Goal: Check status: Check status

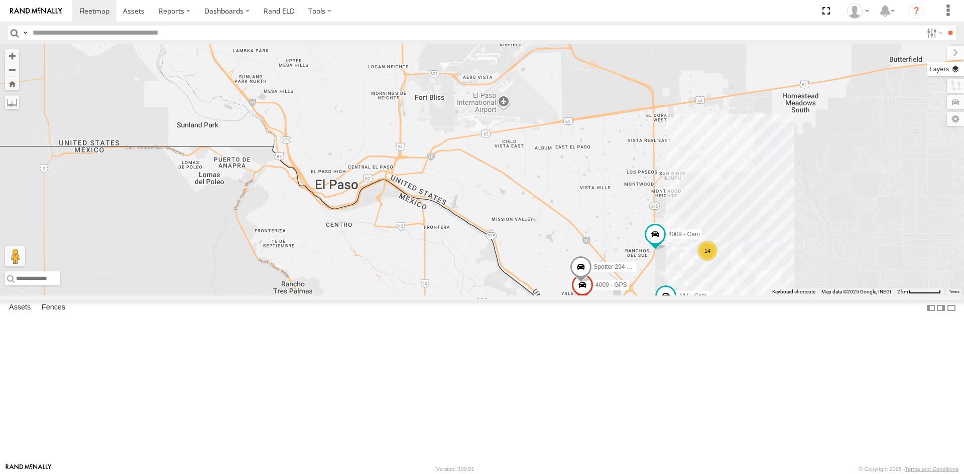
click at [950, 70] on label at bounding box center [945, 69] width 37 height 14
click at [0, 0] on span "Basemaps" at bounding box center [0, 0] width 0 height 0
click at [0, 0] on span "Satellite + Roadmap" at bounding box center [0, 0] width 0 height 0
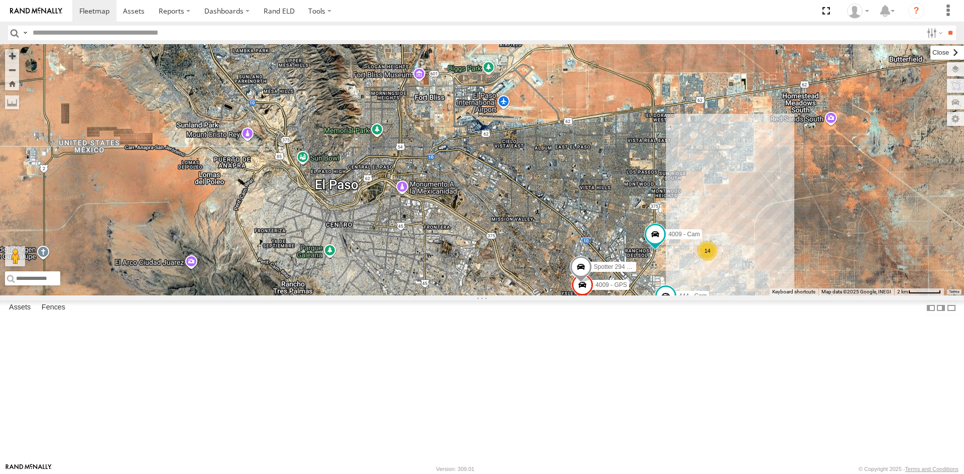
click at [930, 51] on label at bounding box center [947, 53] width 34 height 14
click at [709, 261] on div "14" at bounding box center [707, 251] width 20 height 20
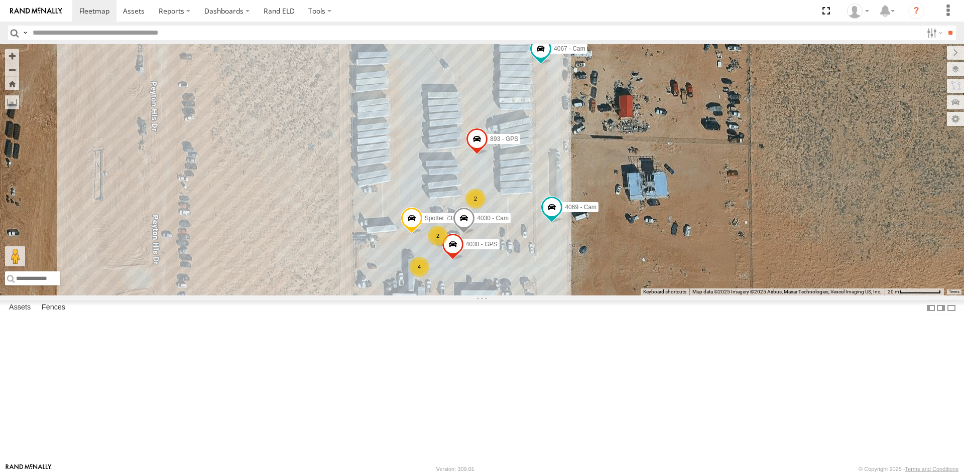
click at [421, 277] on div "4" at bounding box center [419, 267] width 20 height 20
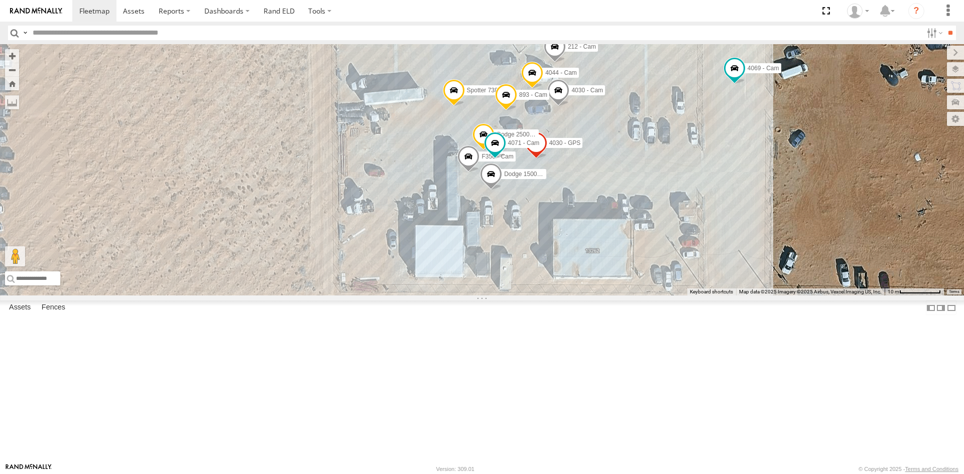
click at [579, 36] on span at bounding box center [581, 22] width 22 height 27
click at [524, 25] on label at bounding box center [529, 21] width 18 height 7
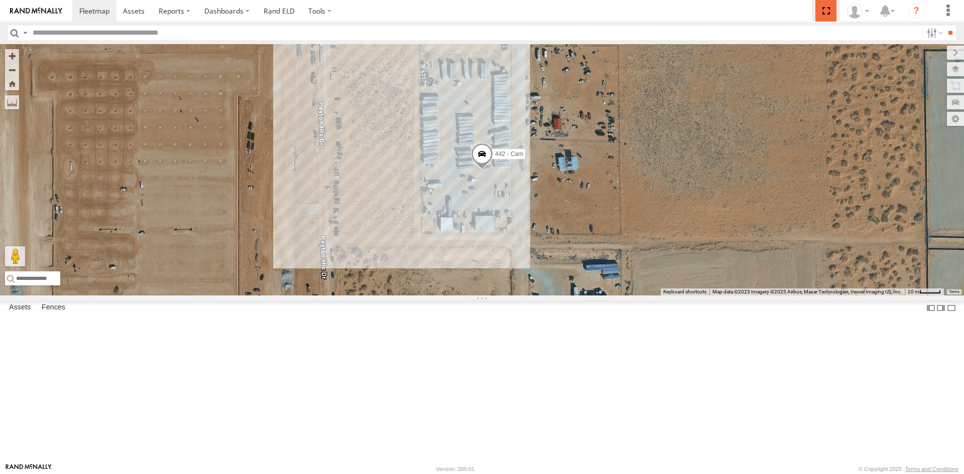
click at [828, 11] on span at bounding box center [825, 11] width 21 height 22
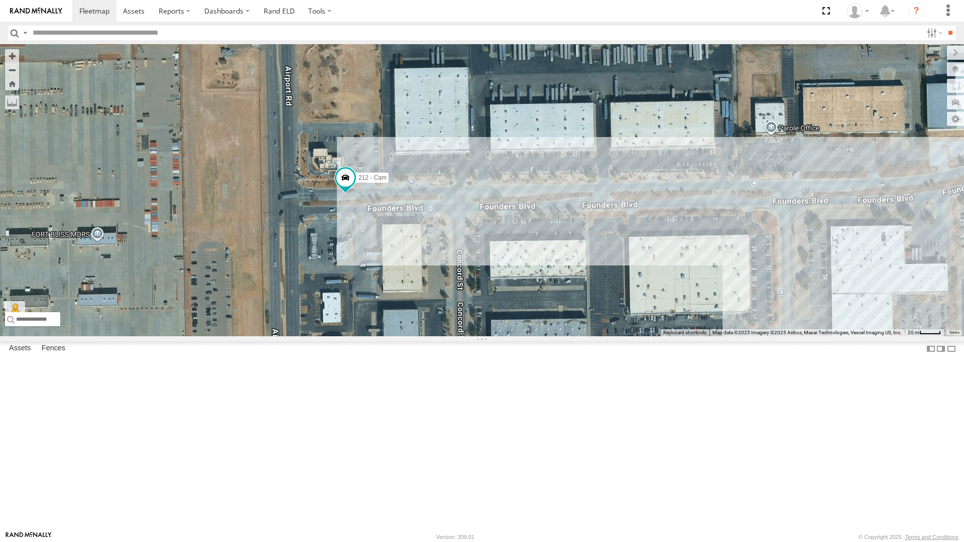
click at [213, 166] on div "212 - Cam" at bounding box center [482, 190] width 964 height 292
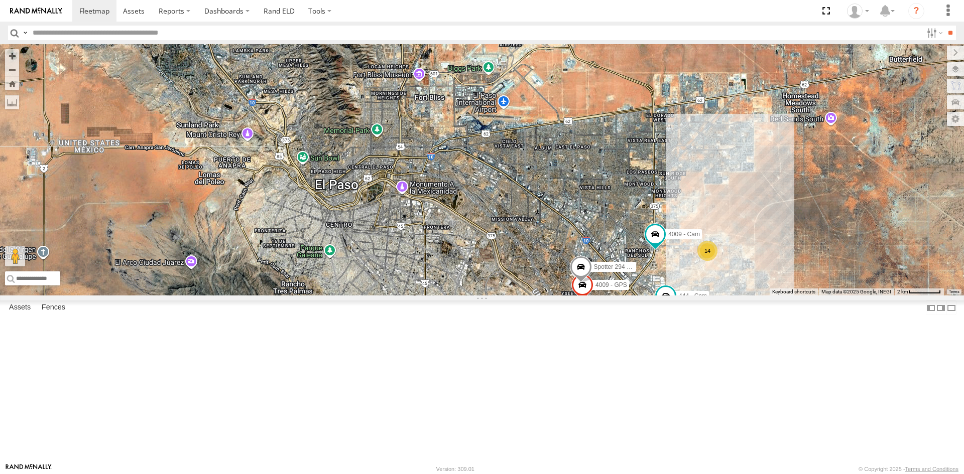
click at [706, 261] on div "14" at bounding box center [707, 251] width 20 height 20
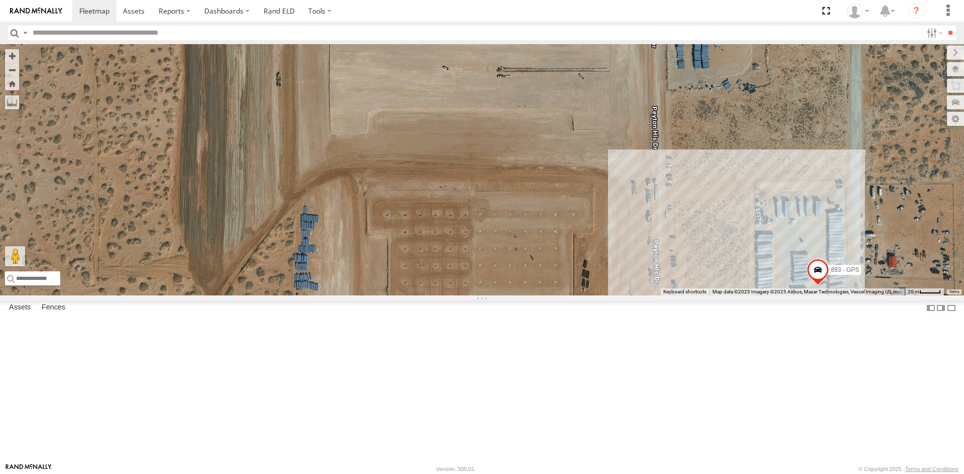
click at [817, 318] on div "2" at bounding box center [817, 308] width 20 height 20
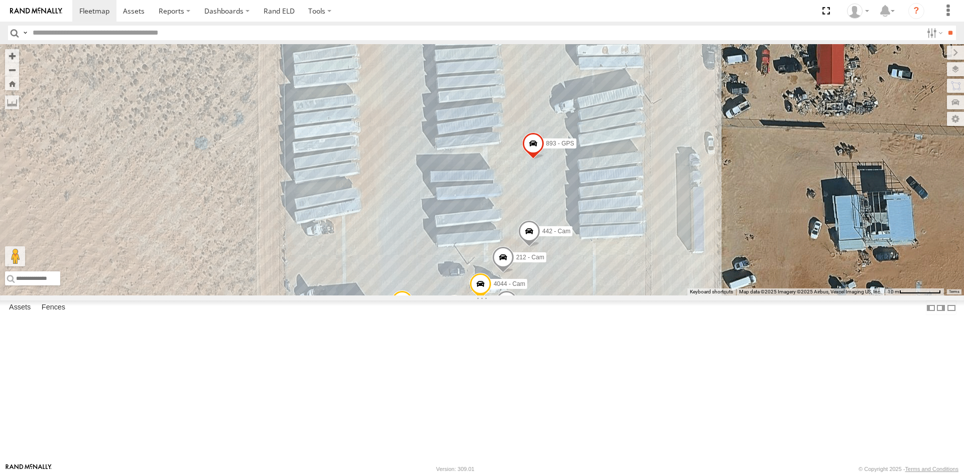
drag, startPoint x: 595, startPoint y: 369, endPoint x: 635, endPoint y: 498, distance: 135.1
click at [635, 474] on html at bounding box center [482, 237] width 964 height 474
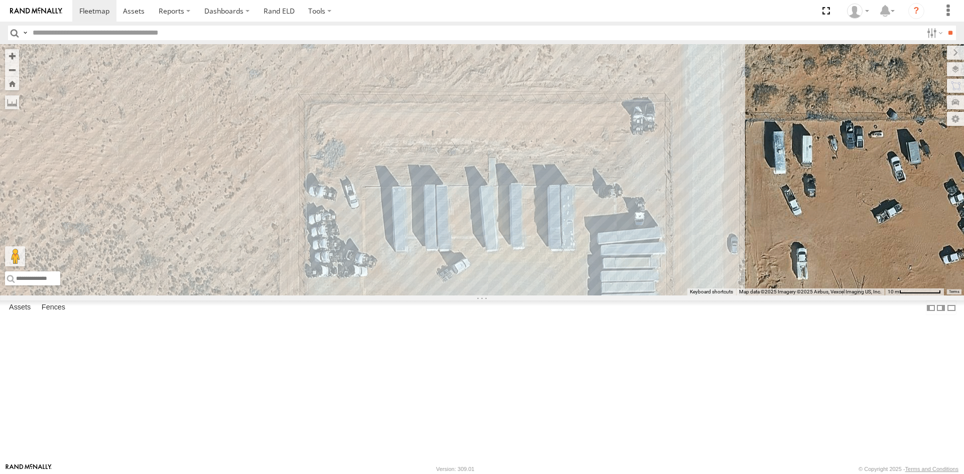
drag, startPoint x: 572, startPoint y: 239, endPoint x: 572, endPoint y: 420, distance: 180.7
click at [572, 296] on div "4009 - GPS Spotter 294 - Cam 840 - Cam 444 - Cam 388 - Cam 4009 - Cam 4069 - Ca…" at bounding box center [482, 169] width 964 height 251
click at [0, 0] on label at bounding box center [0, 0] width 0 height 0
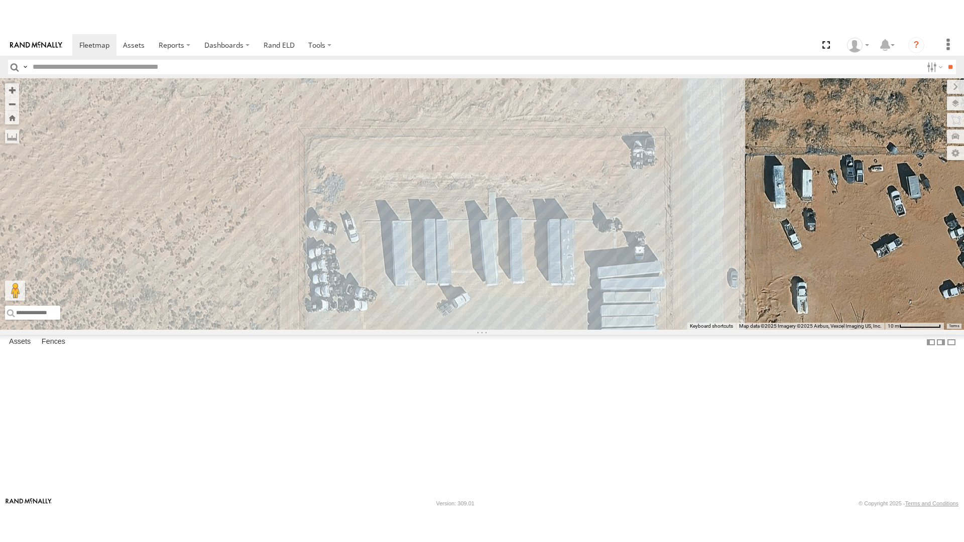
scroll to position [50, 0]
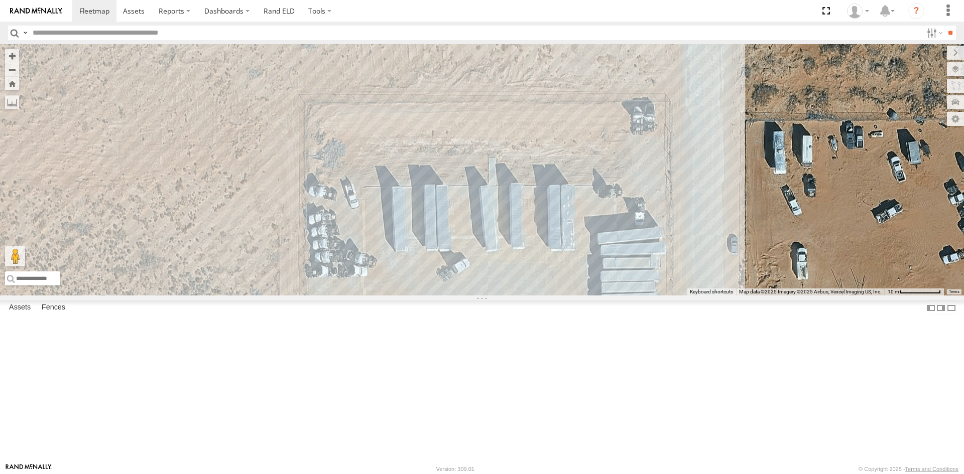
click at [0, 0] on div "212 - Cam" at bounding box center [0, 0] width 0 height 0
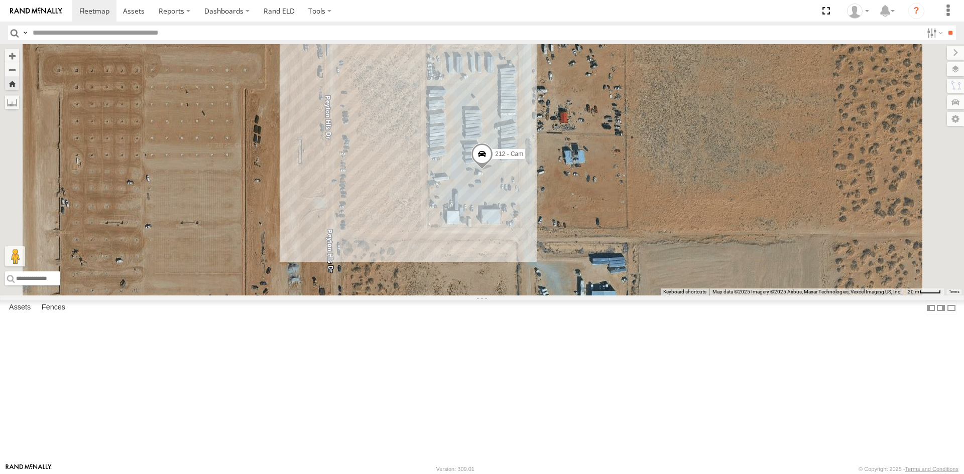
click at [493, 170] on span at bounding box center [482, 156] width 22 height 27
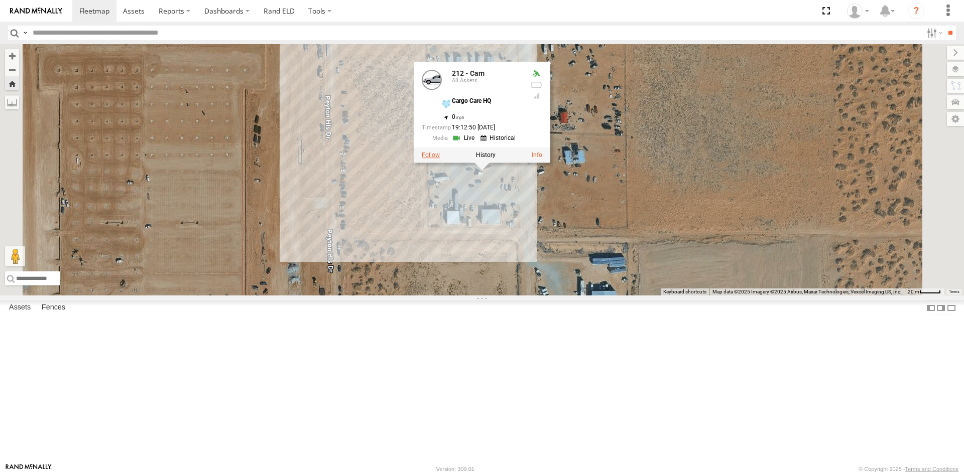
click at [440, 159] on label at bounding box center [431, 155] width 18 height 7
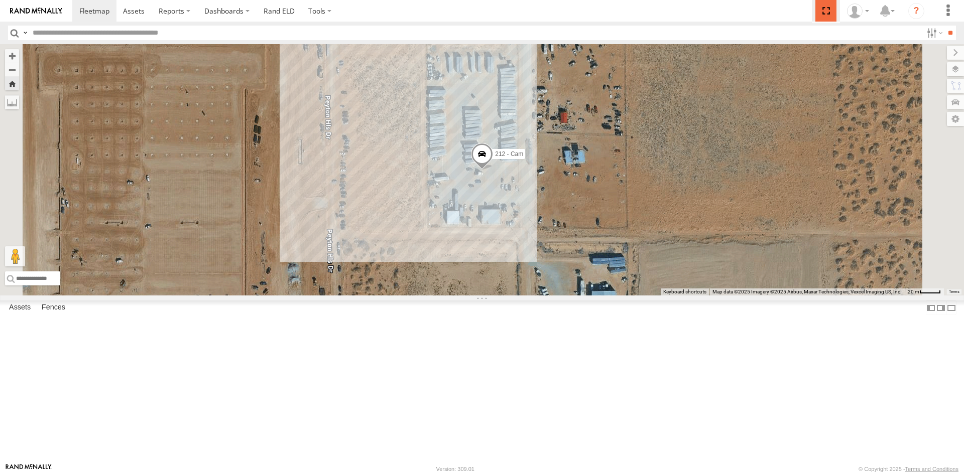
click at [830, 12] on span at bounding box center [825, 11] width 21 height 22
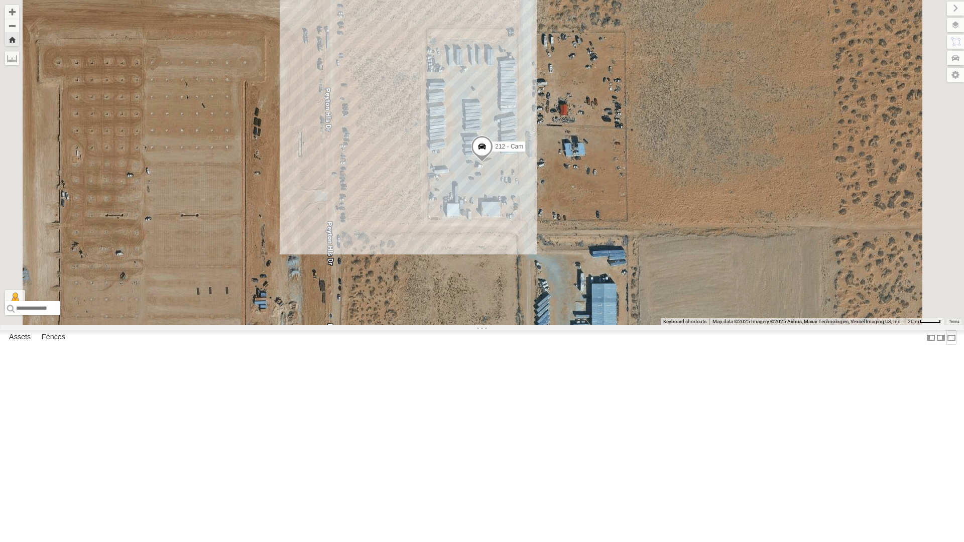
click at [946, 345] on label at bounding box center [951, 337] width 10 height 15
